Goal: Task Accomplishment & Management: Manage account settings

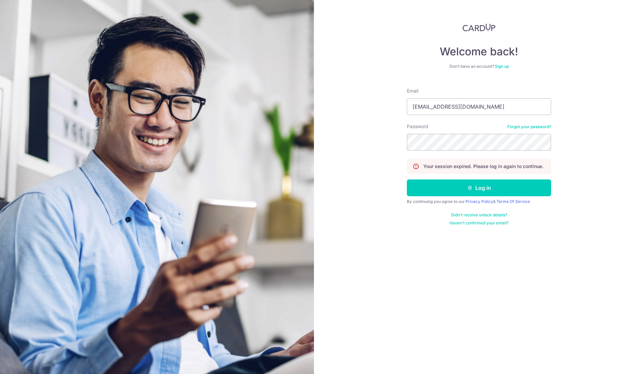
type input "[EMAIL_ADDRESS][DOMAIN_NAME]"
click at [479, 188] on button "Log in" at bounding box center [479, 187] width 144 height 17
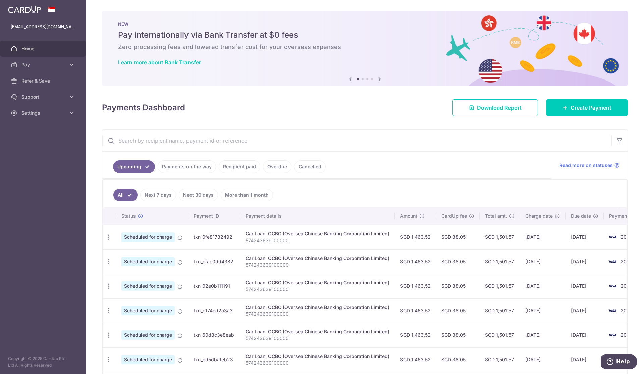
click at [110, 230] on td "Update payment Cancel payment Upload doc" at bounding box center [109, 237] width 13 height 24
click at [110, 237] on icon "button" at bounding box center [108, 237] width 7 height 7
click at [122, 254] on span "Update payment" at bounding box center [145, 256] width 46 height 8
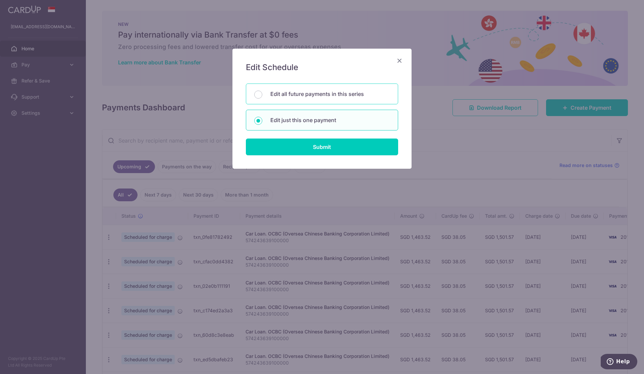
click at [343, 90] on p "Edit all future payments in this series" at bounding box center [329, 94] width 119 height 8
click at [262, 91] on input "Edit all future payments in this series" at bounding box center [258, 95] width 8 height 8
radio input "true"
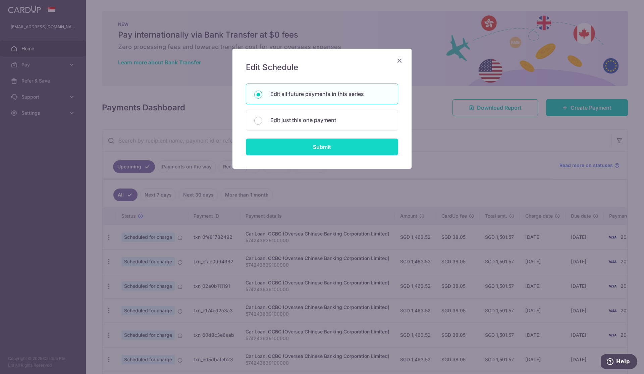
click at [351, 151] on input "Submit" at bounding box center [322, 147] width 152 height 17
radio input "true"
type input "1,463.52"
type input "574243639100000"
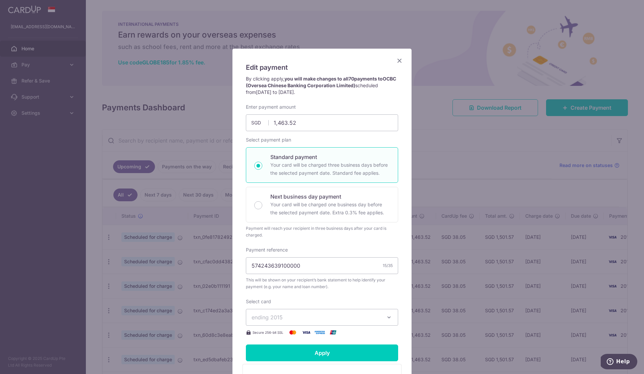
click at [400, 59] on icon "Close" at bounding box center [400, 60] width 8 height 8
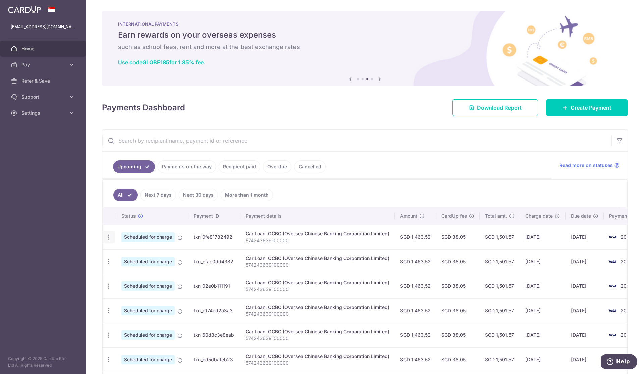
click at [108, 236] on icon "button" at bounding box center [108, 237] width 7 height 7
click at [120, 257] on link "Update payment" at bounding box center [138, 256] width 70 height 16
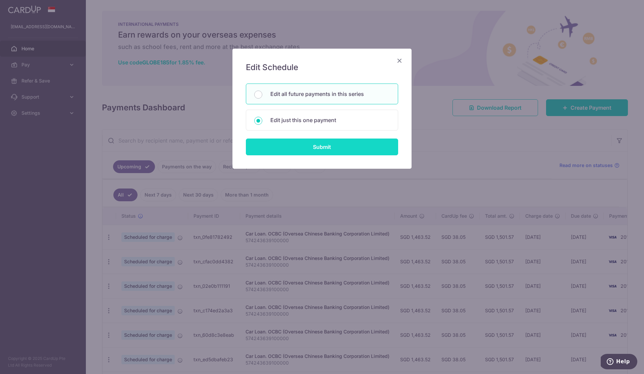
click at [337, 146] on input "Submit" at bounding box center [322, 147] width 152 height 17
radio input "true"
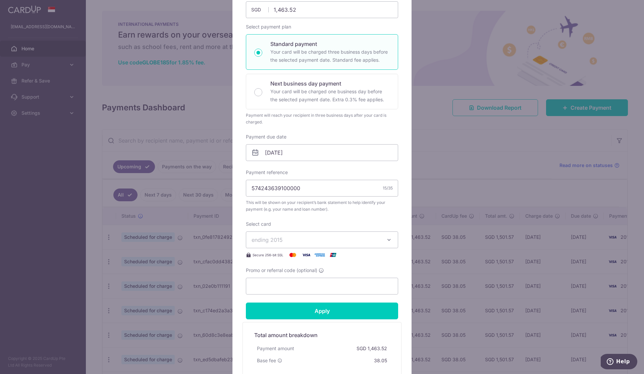
scroll to position [90, 0]
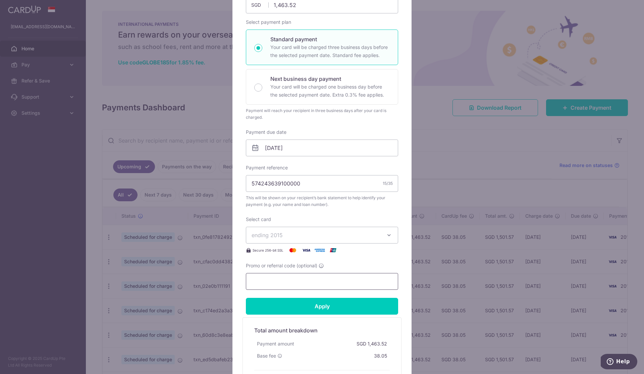
click at [333, 284] on input "Promo or referral code (optional)" at bounding box center [322, 281] width 152 height 17
paste input "REC185"
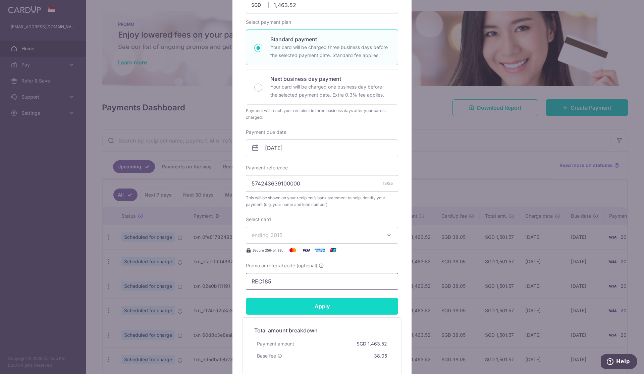
type input "REC185"
click at [337, 303] on input "Apply" at bounding box center [322, 306] width 152 height 17
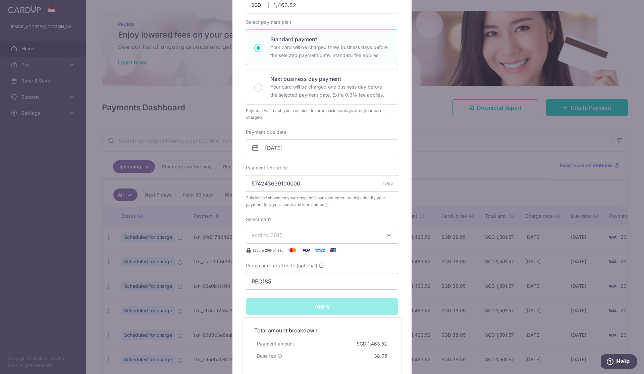
type input "Successfully Applied"
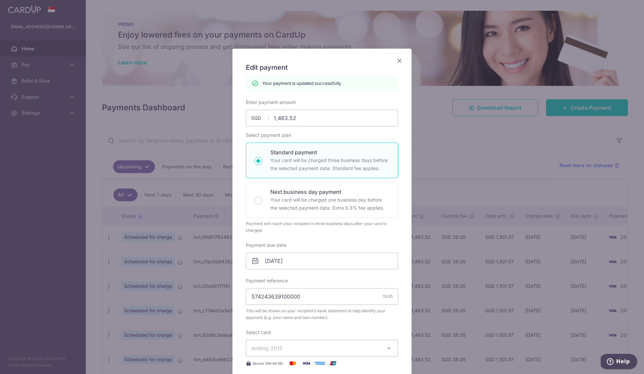
scroll to position [0, 0]
click at [399, 59] on icon "Close" at bounding box center [400, 60] width 8 height 8
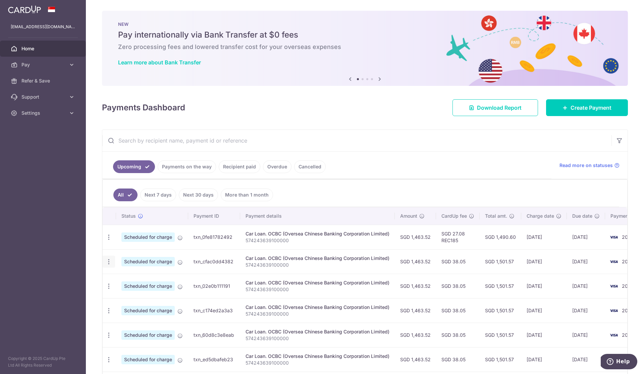
click at [106, 261] on icon "button" at bounding box center [108, 261] width 7 height 7
click at [388, 189] on ul "All Next 7 days Next 30 days More than 1 month" at bounding box center [361, 193] width 517 height 27
click at [105, 263] on icon "button" at bounding box center [108, 261] width 7 height 7
click at [131, 280] on span "Update payment" at bounding box center [145, 280] width 46 height 8
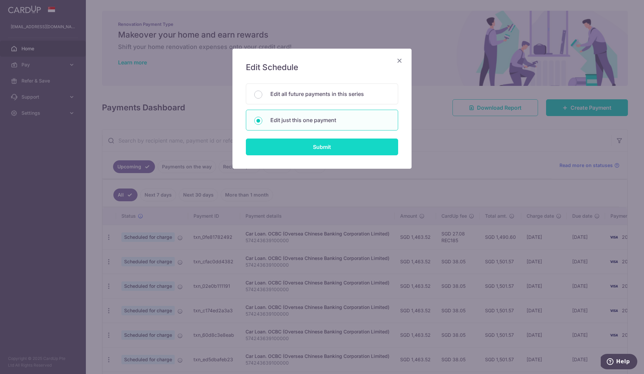
click at [297, 151] on input "Submit" at bounding box center [322, 147] width 152 height 17
radio input "true"
type input "1,463.52"
type input "[DATE]"
type input "574243639100000"
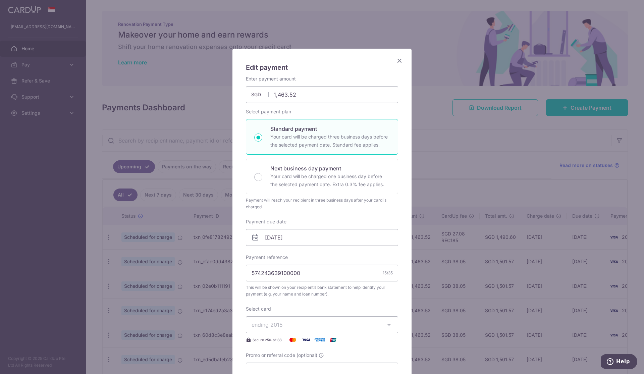
click at [289, 322] on span "ending 2015" at bounding box center [316, 325] width 129 height 8
click at [401, 310] on div "Edit payment By clicking apply, you will make changes to all payments to OCBC (…" at bounding box center [321, 272] width 179 height 447
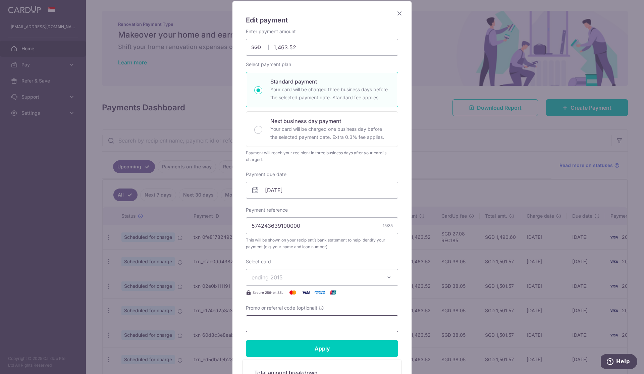
click at [357, 329] on input "Promo or referral code (optional)" at bounding box center [322, 323] width 152 height 17
paste input "REC185"
type input "REC185"
click at [365, 350] on input "Apply" at bounding box center [322, 348] width 152 height 17
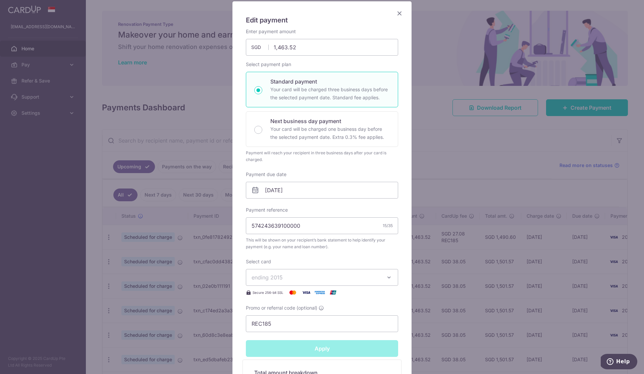
type input "Successfully Applied"
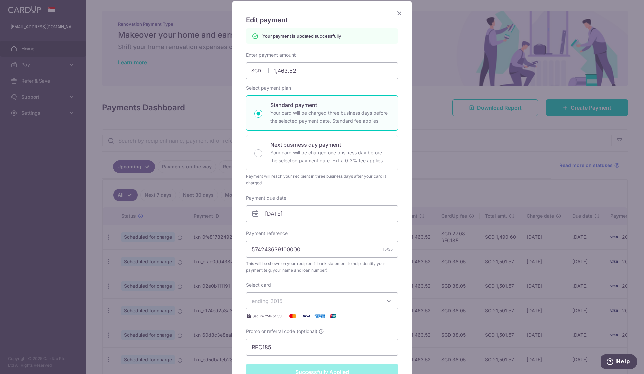
click at [400, 15] on icon "Close" at bounding box center [400, 13] width 8 height 8
